Goal: Navigation & Orientation: Find specific page/section

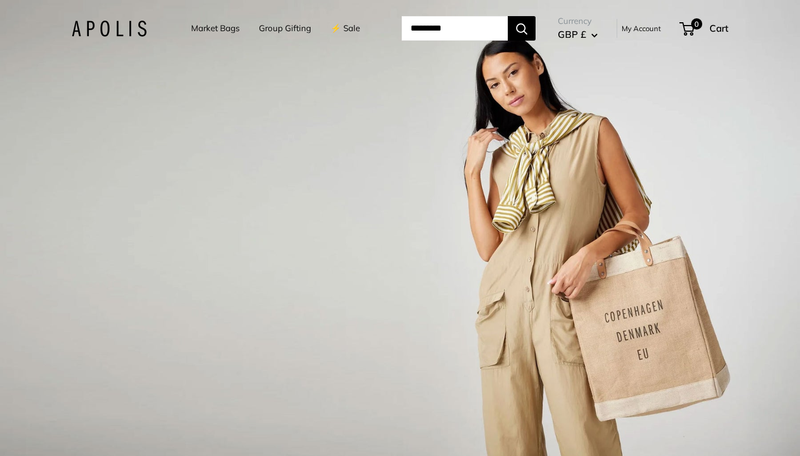
click at [93, 26] on img at bounding box center [109, 29] width 75 height 16
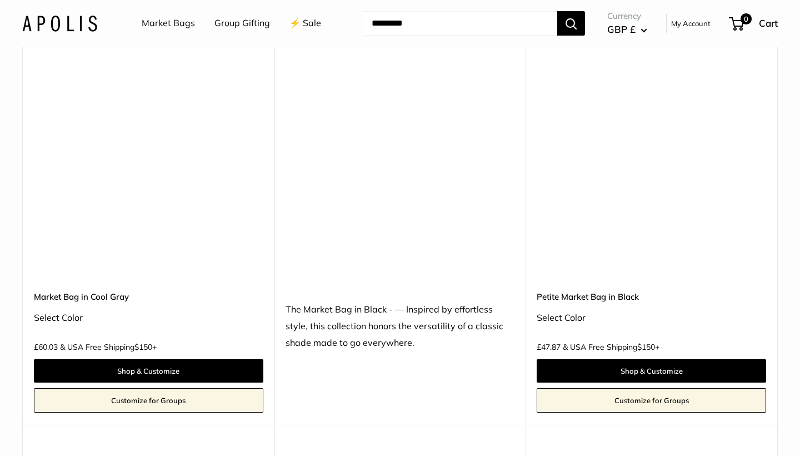
scroll to position [4936, 0]
